Goal: Information Seeking & Learning: Learn about a topic

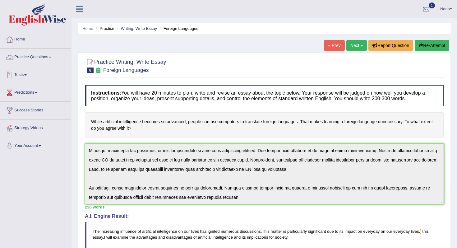
click at [39, 60] on link "Practice Questions" at bounding box center [35, 56] width 71 height 16
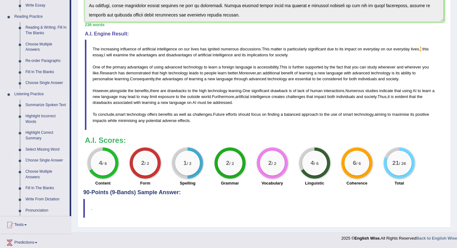
scroll to position [185, 0]
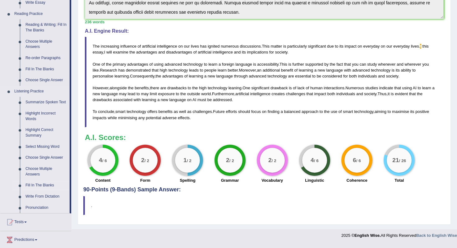
click at [32, 190] on link "Fill In The Blanks" at bounding box center [46, 184] width 47 height 11
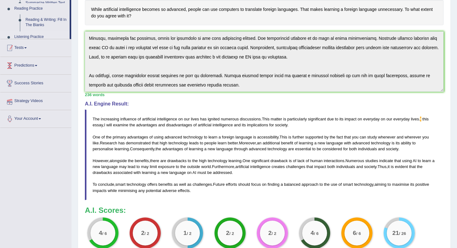
scroll to position [78, 0]
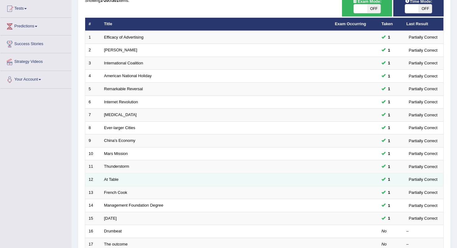
scroll to position [75, 0]
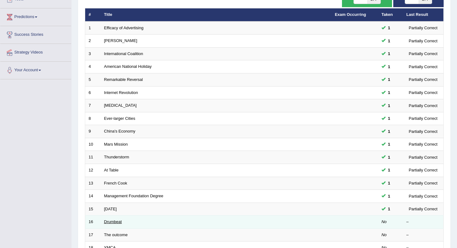
click at [106, 221] on link "Drumbeat" at bounding box center [113, 221] width 18 height 5
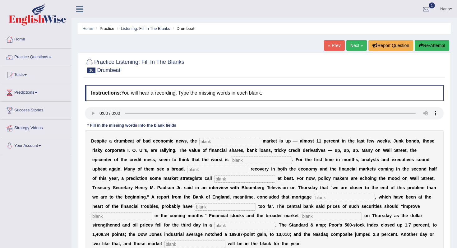
click at [209, 141] on input "text" at bounding box center [229, 141] width 61 height 7
type input "s"
type input "a"
type input "stock"
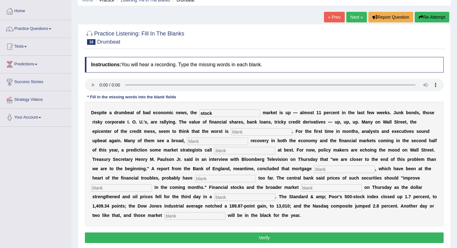
scroll to position [29, 0]
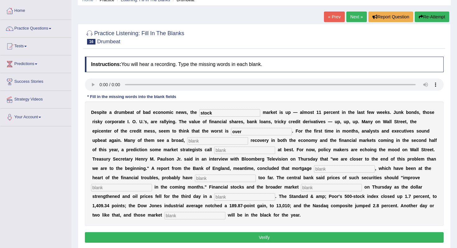
type input "over"
type input "sustain"
type input "helpful"
type input "security"
type input "fallen"
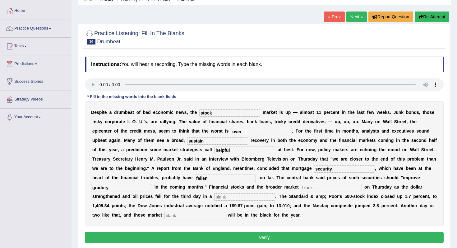
type input "gradury"
click at [214, 198] on input "text" at bounding box center [244, 196] width 61 height 7
type input "row"
type input "benchmark"
click at [301, 187] on input "text" at bounding box center [331, 187] width 61 height 7
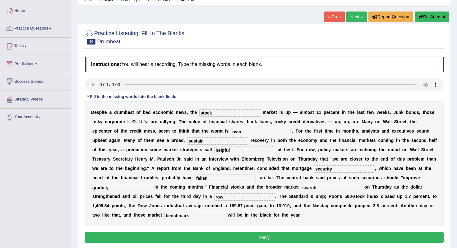
type input "search"
click at [152, 184] on input "gradury" at bounding box center [121, 187] width 61 height 7
paste input "all"
type input "gradually"
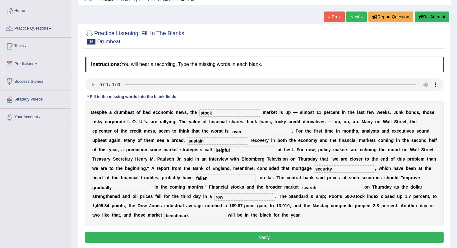
click at [321, 235] on button "Verify" at bounding box center [264, 237] width 358 height 11
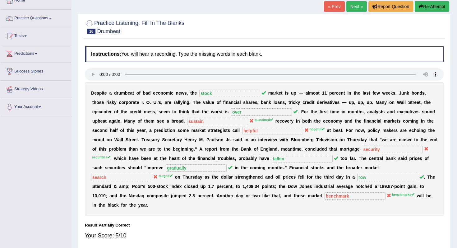
scroll to position [41, 0]
